Goal: Find specific page/section: Find specific page/section

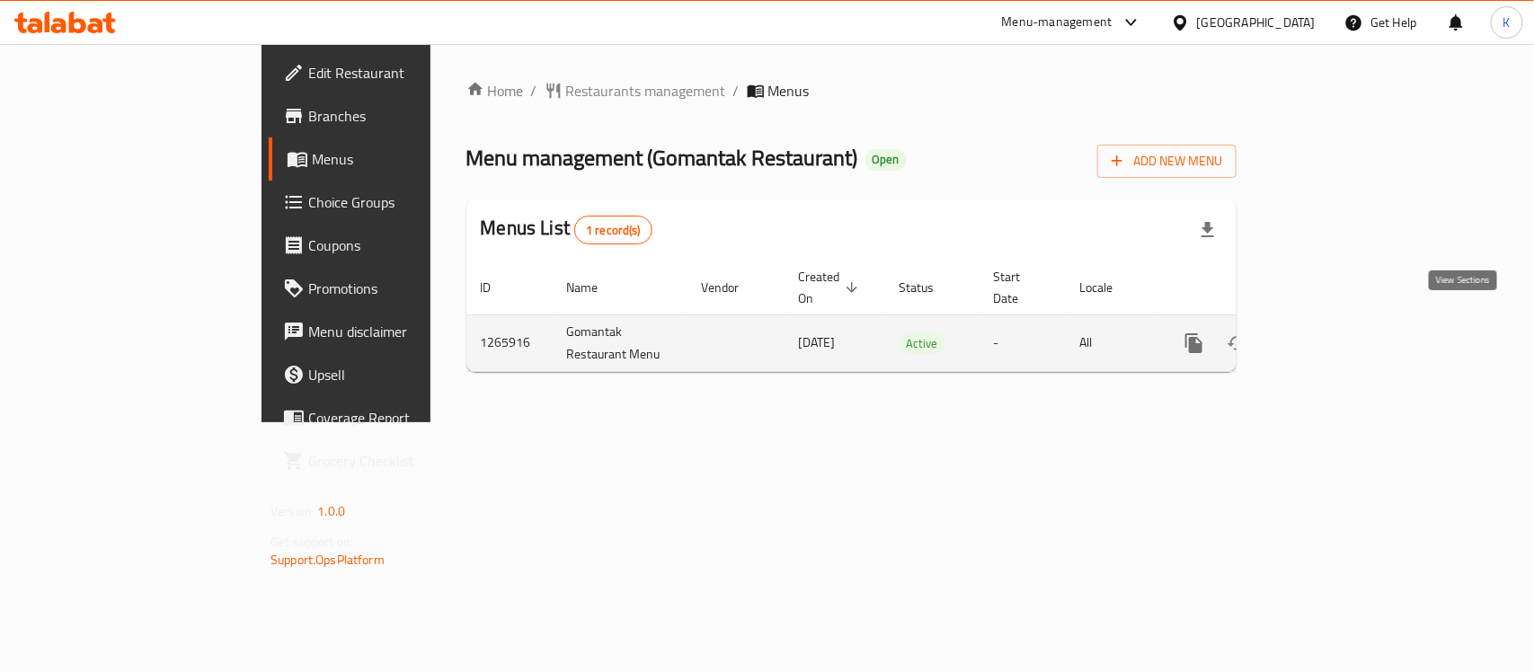
click at [1335, 333] on icon "enhanced table" at bounding box center [1324, 344] width 22 height 22
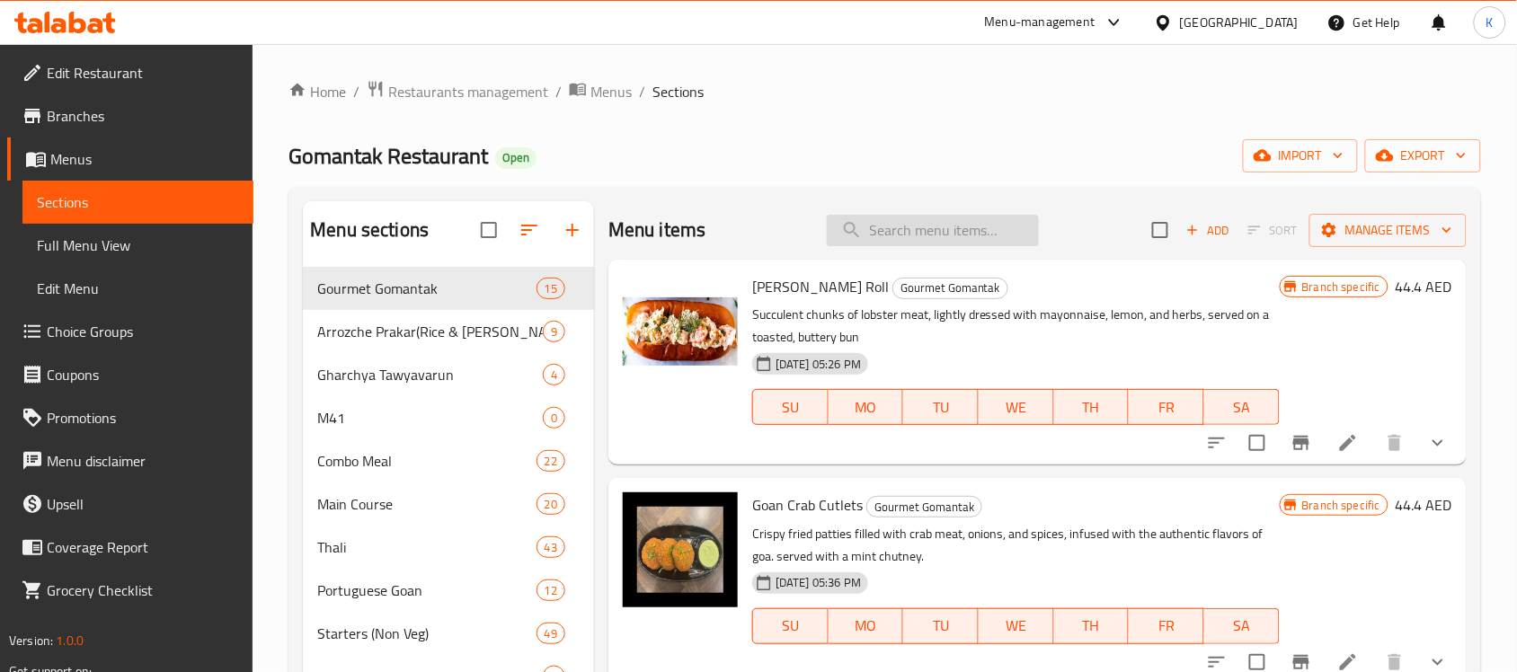
click at [985, 235] on input "search" at bounding box center [933, 230] width 212 height 31
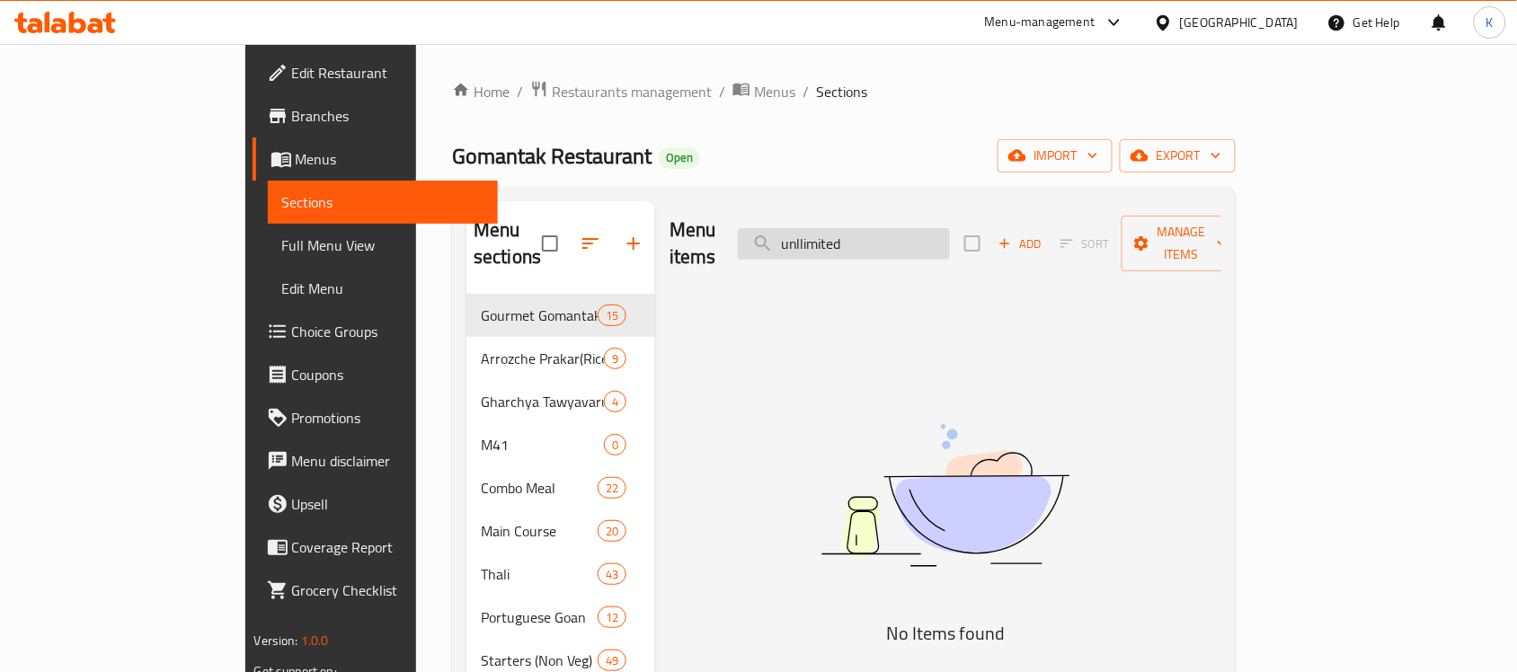
click at [890, 231] on input "unllimited" at bounding box center [844, 243] width 212 height 31
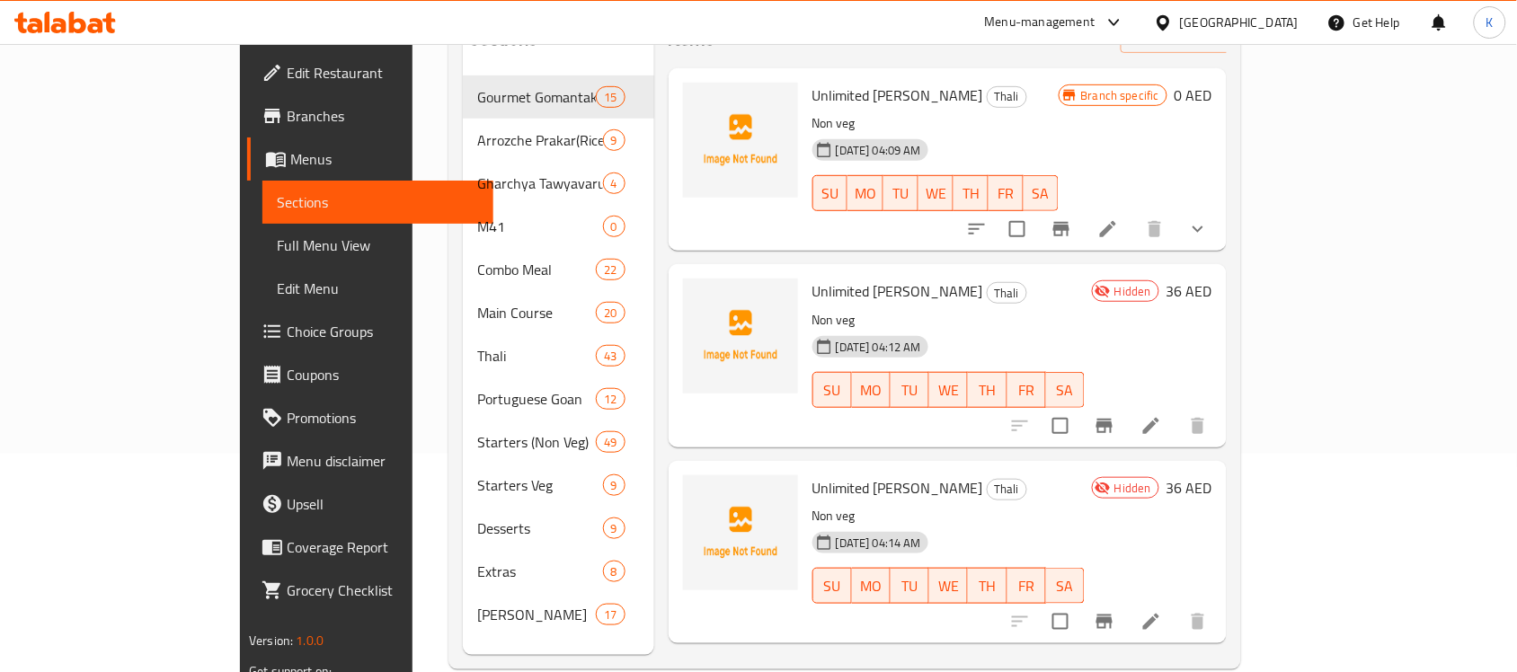
scroll to position [225, 0]
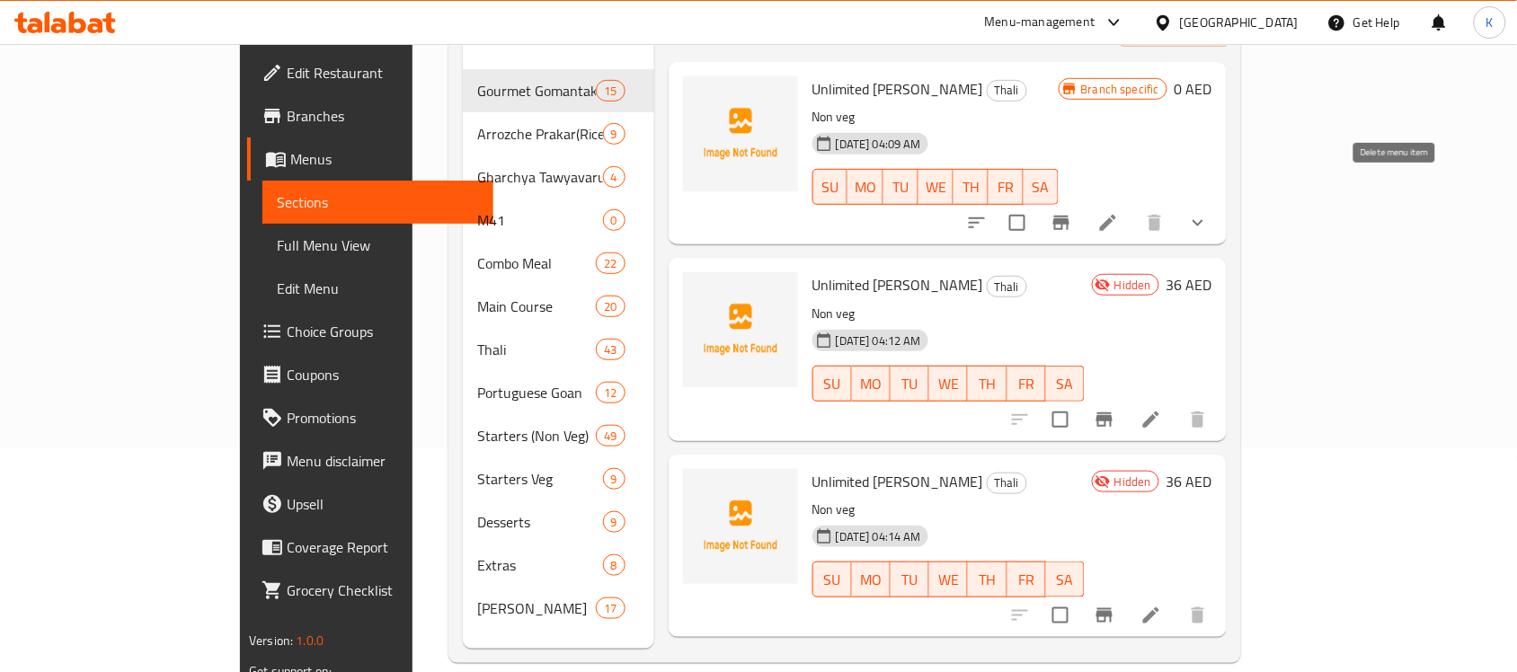
type input "unlimited"
click at [1220, 201] on button "show more" at bounding box center [1198, 222] width 43 height 43
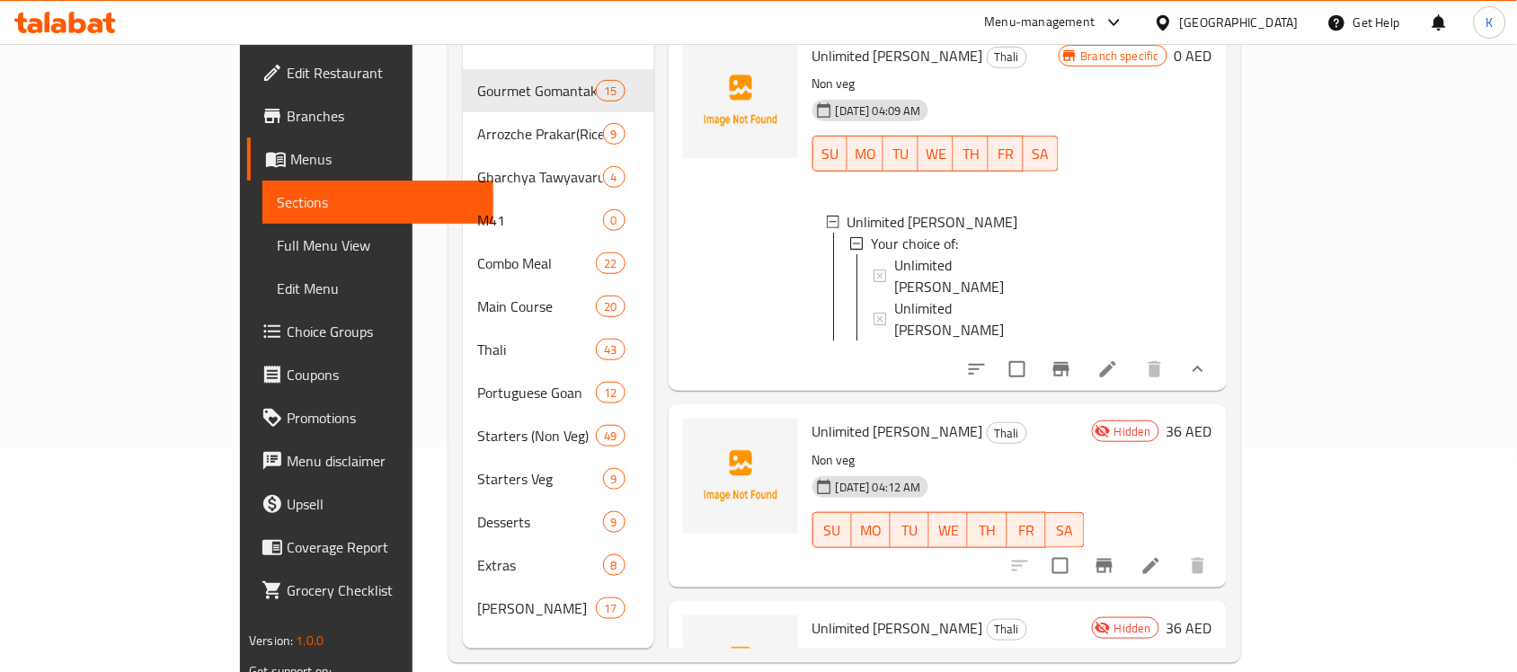
scroll to position [1, 0]
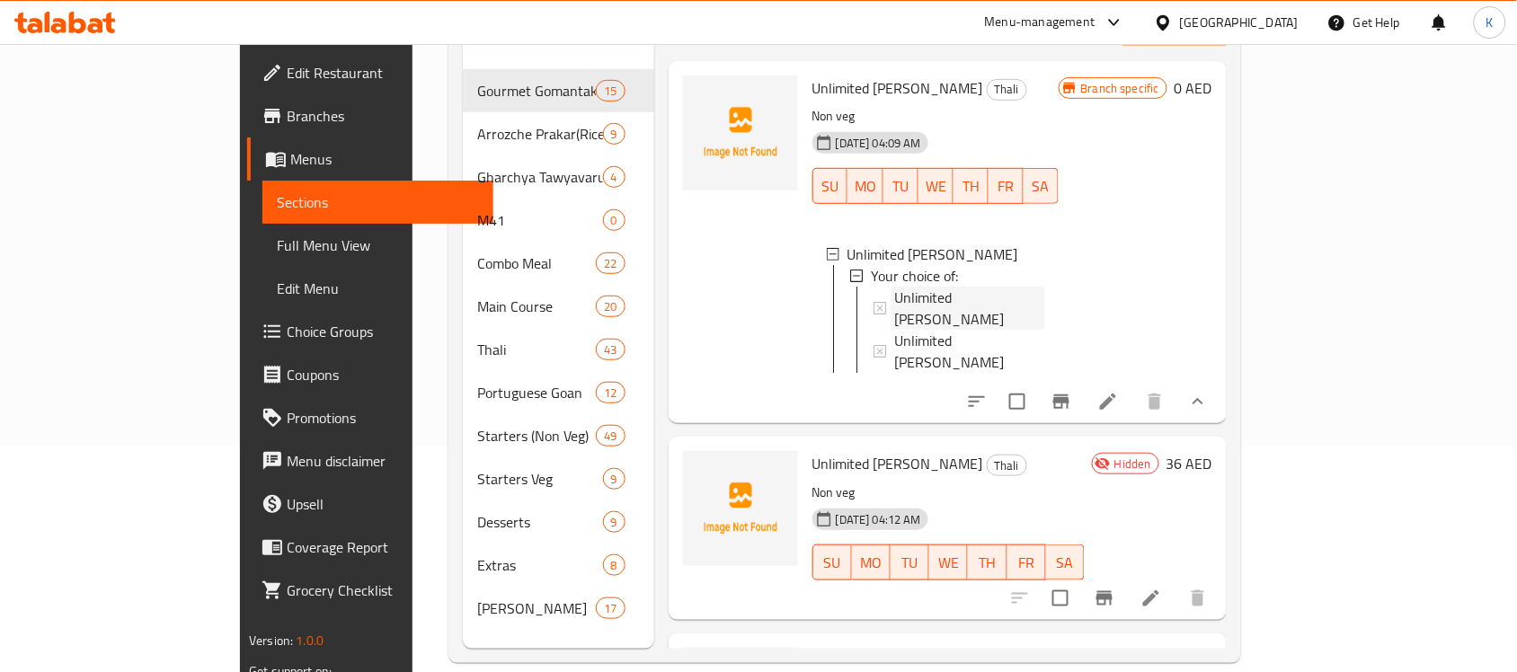
click at [919, 287] on span "Unlimited [PERSON_NAME]" at bounding box center [969, 308] width 150 height 43
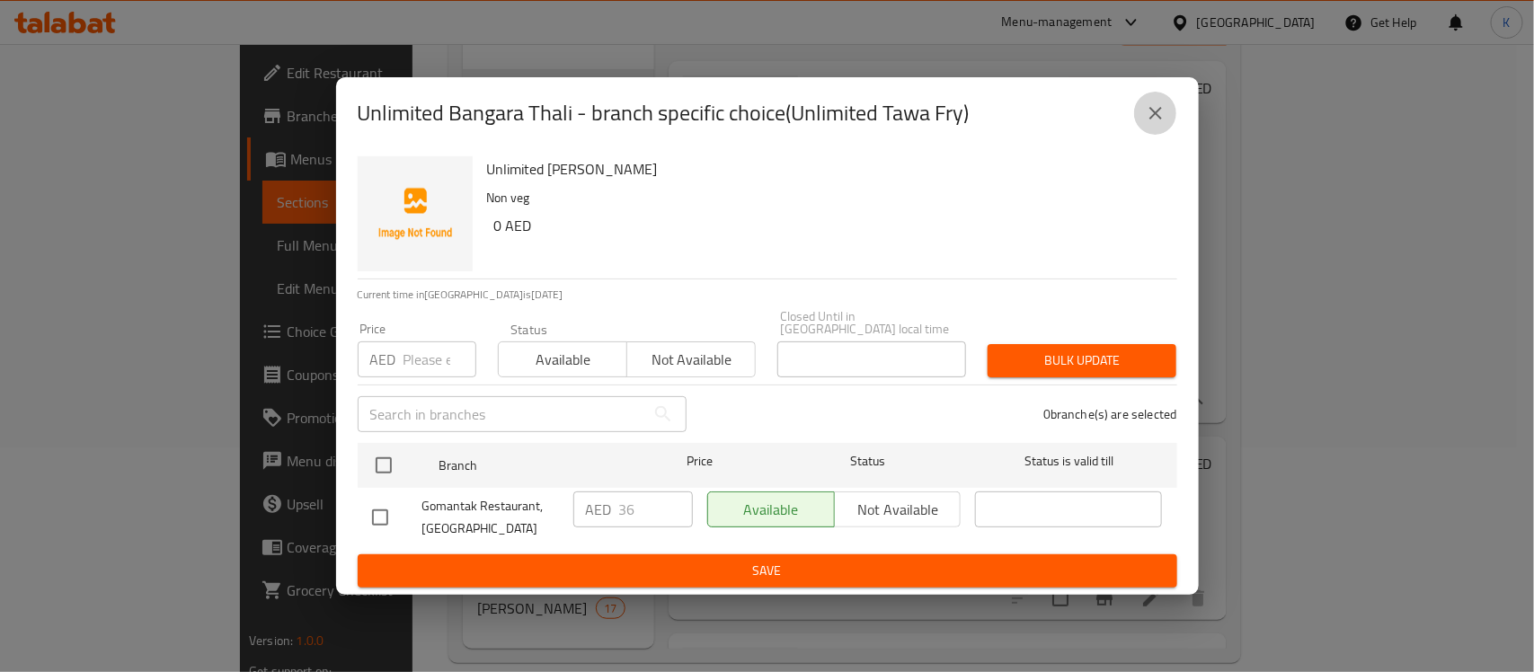
click at [1142, 122] on button "close" at bounding box center [1155, 113] width 43 height 43
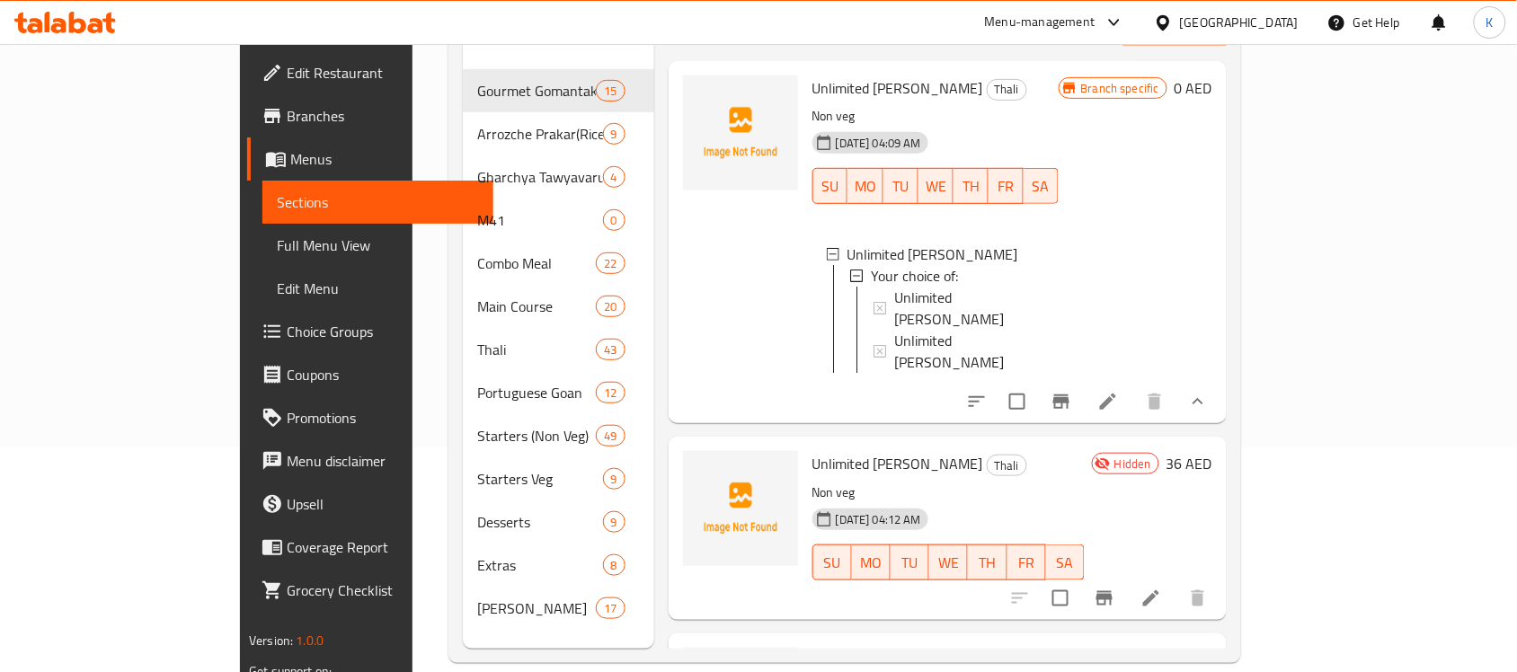
scroll to position [2, 0]
